Goal: Task Accomplishment & Management: Use online tool/utility

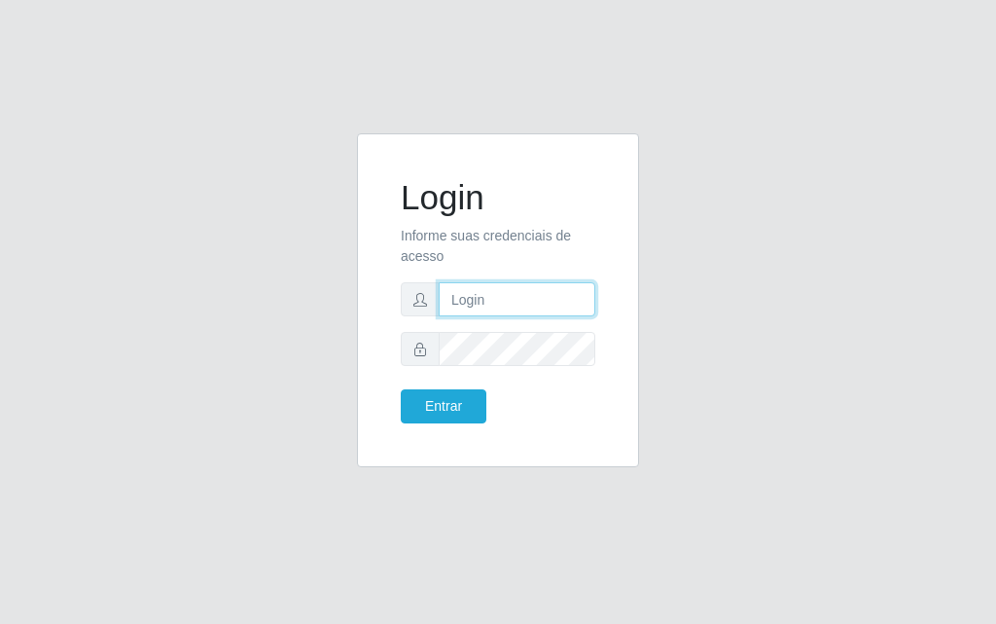
click at [480, 295] on input "text" at bounding box center [517, 299] width 157 height 34
type input "[PERSON_NAME]"
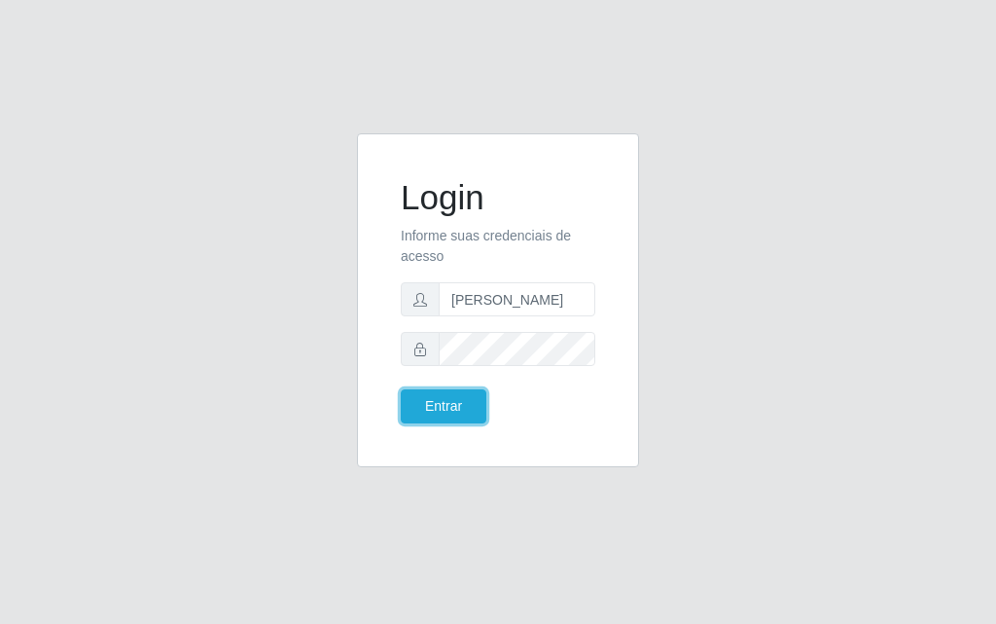
drag, startPoint x: 510, startPoint y: 427, endPoint x: 518, endPoint y: 434, distance: 10.3
click at [518, 434] on div "Login Informe suas credenciais de acesso [PERSON_NAME] Entrar" at bounding box center [498, 300] width 234 height 285
click at [472, 394] on button "Entrar" at bounding box center [444, 406] width 86 height 34
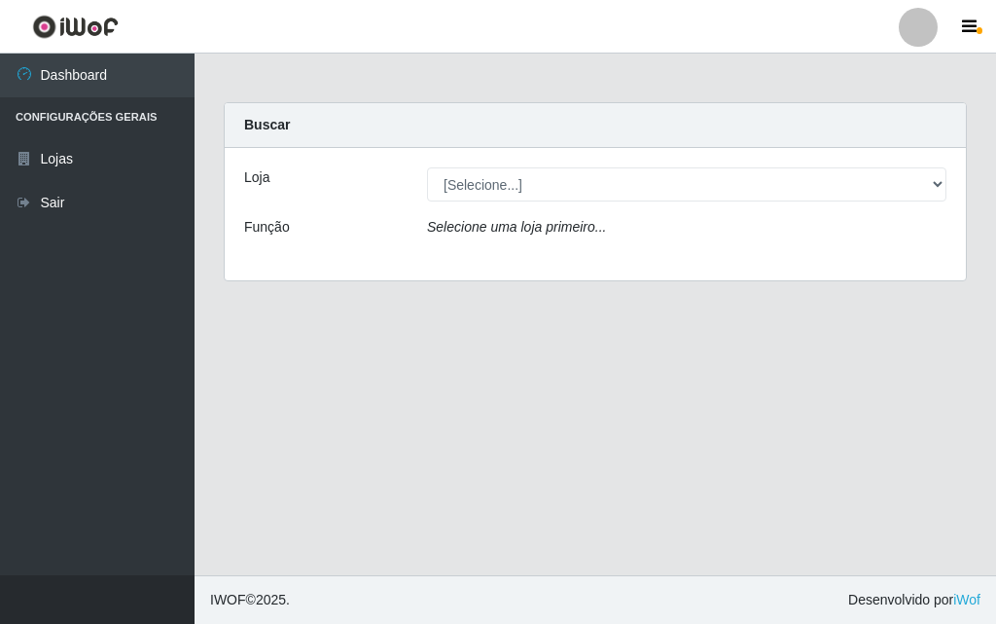
click at [953, 191] on div "[Selecione...] Divino Fogão - [GEOGRAPHIC_DATA]" at bounding box center [687, 184] width 549 height 34
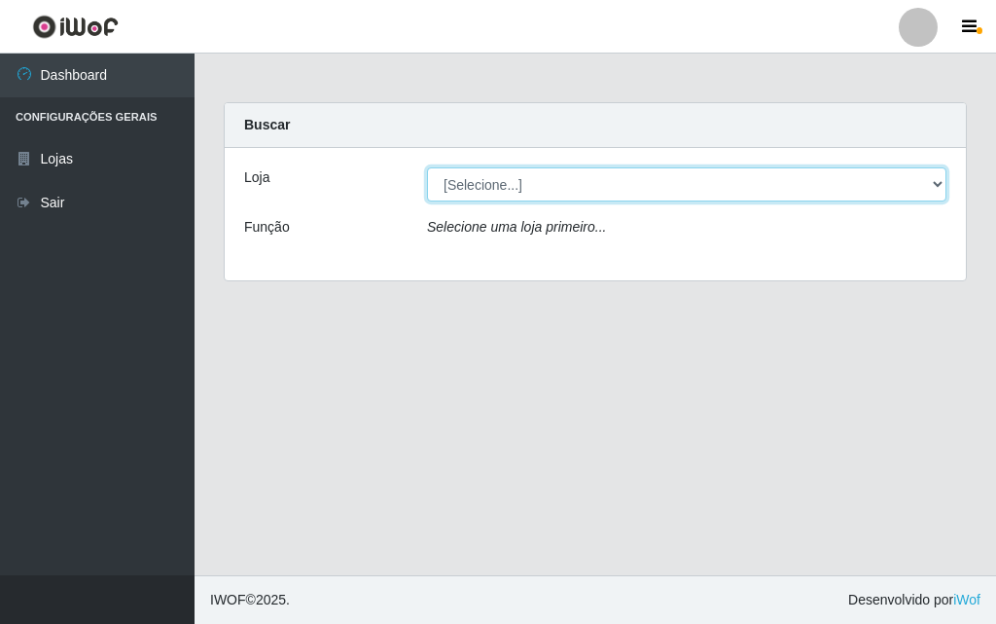
click at [935, 186] on select "[Selecione...] Divino Fogão - [GEOGRAPHIC_DATA]" at bounding box center [687, 184] width 520 height 34
select select "499"
click at [427, 167] on select "[Selecione...] Divino Fogão - [GEOGRAPHIC_DATA]" at bounding box center [687, 184] width 520 height 34
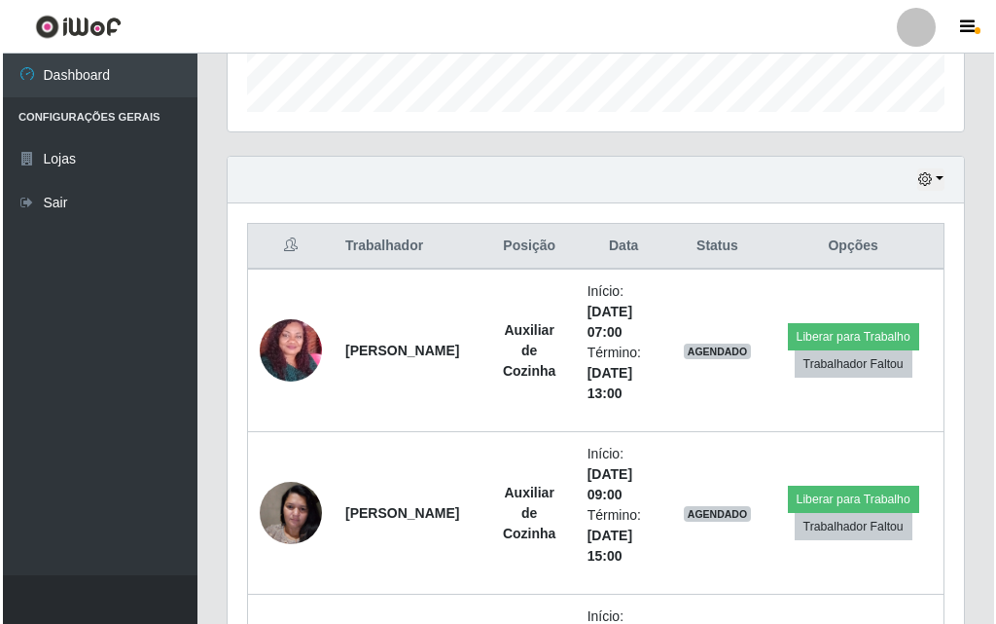
scroll to position [876, 0]
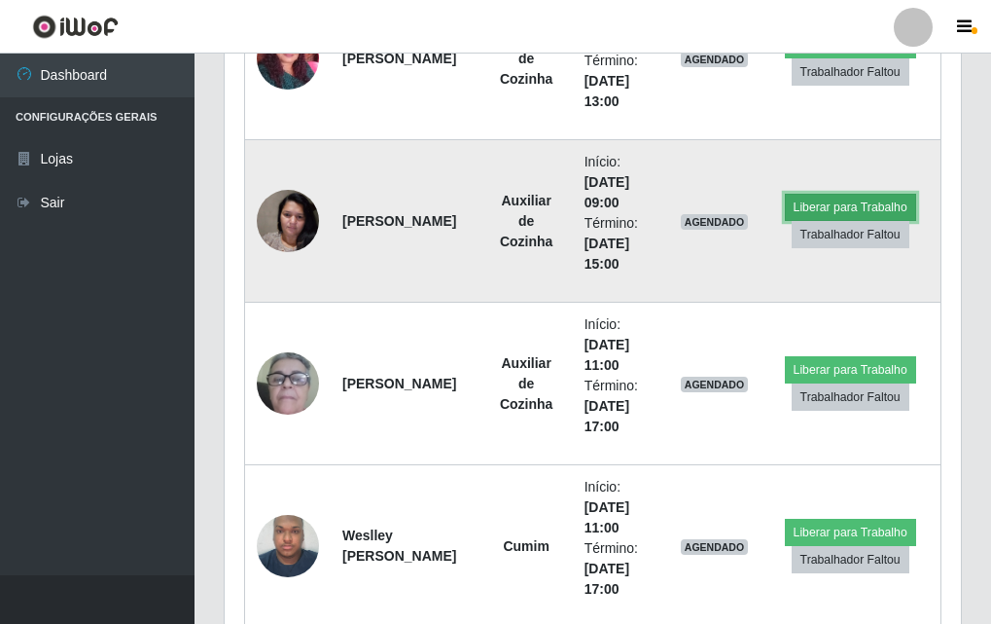
click at [843, 202] on button "Liberar para Trabalho" at bounding box center [850, 207] width 131 height 27
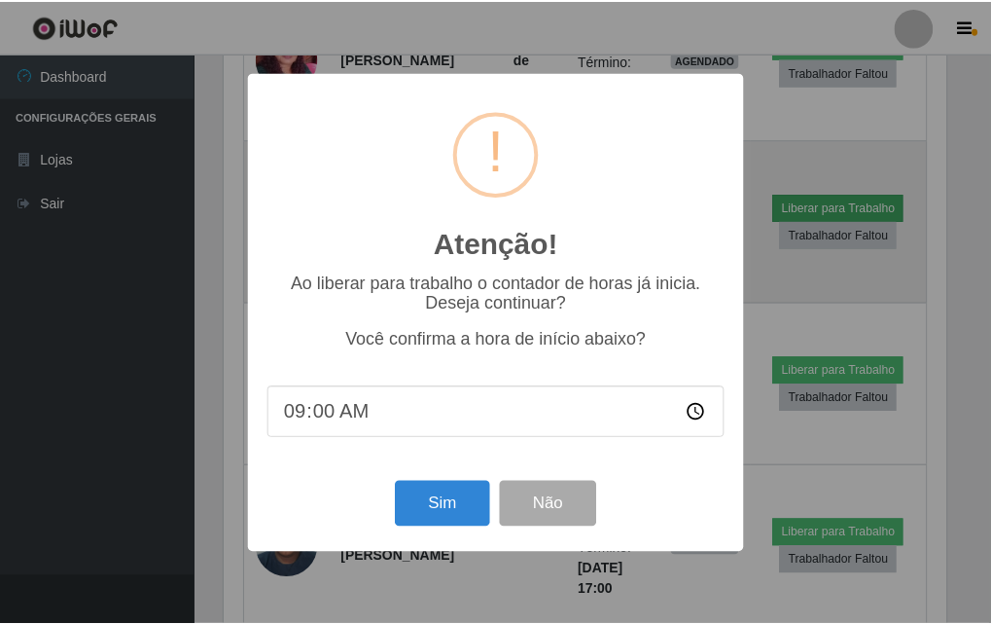
scroll to position [404, 727]
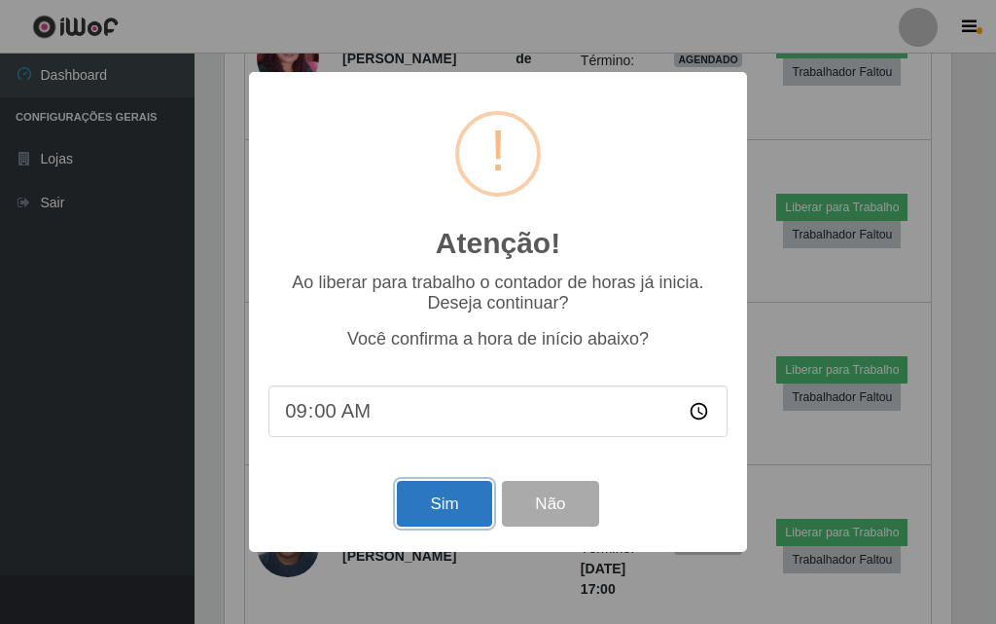
click at [450, 509] on button "Sim" at bounding box center [444, 504] width 94 height 46
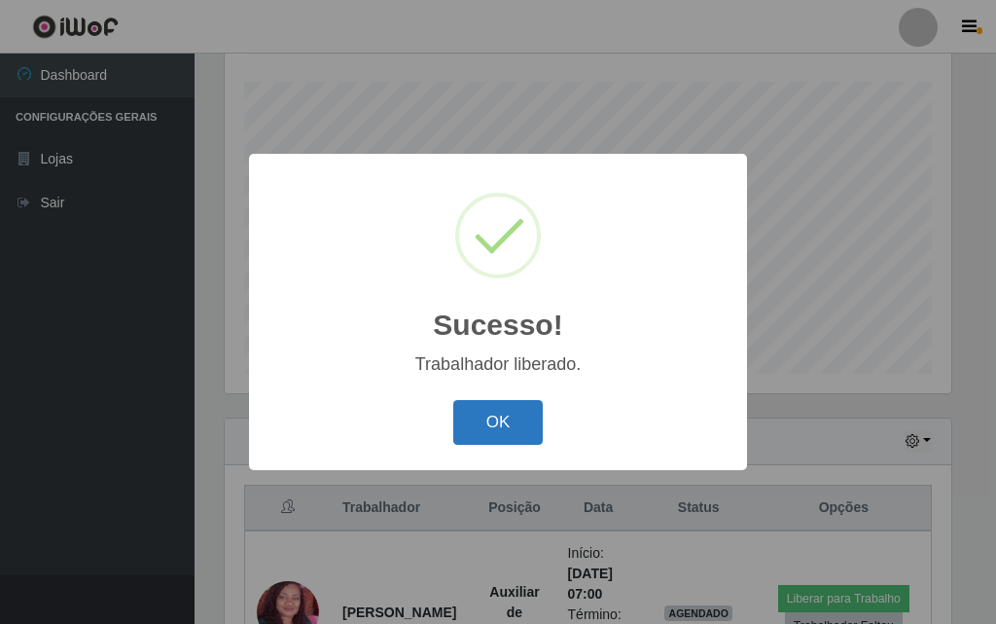
click at [513, 413] on button "OK" at bounding box center [498, 423] width 90 height 46
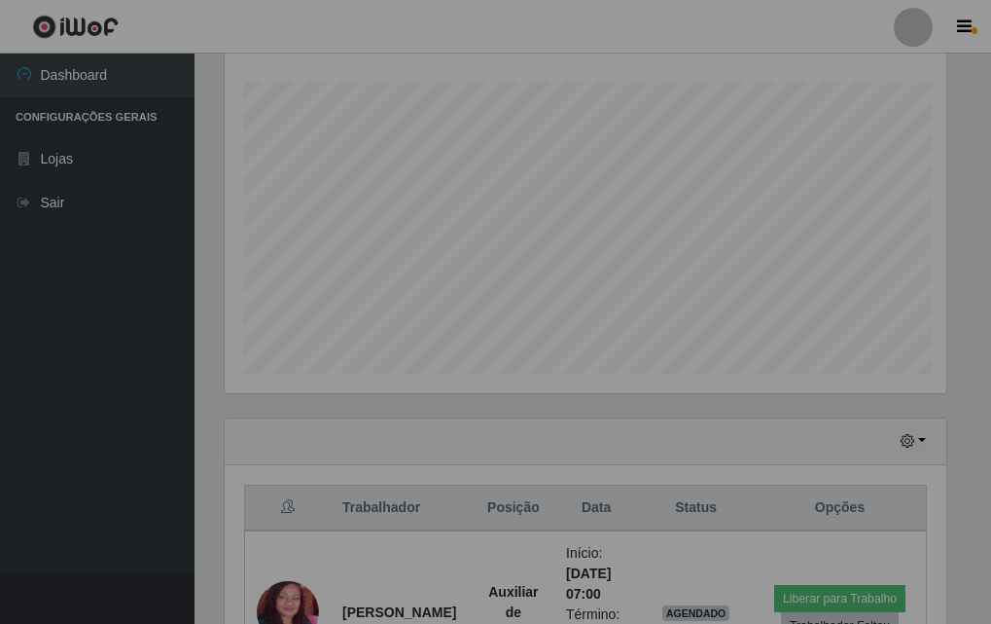
scroll to position [404, 737]
